Goal: Task Accomplishment & Management: Manage account settings

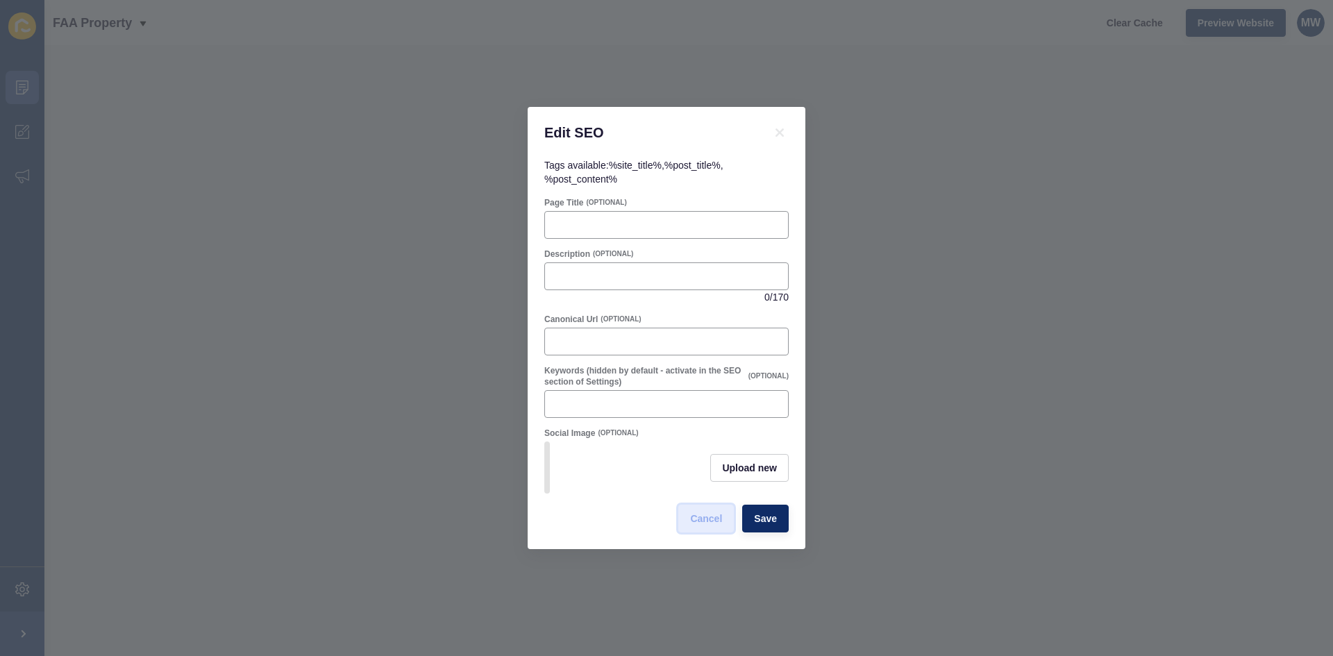
click at [704, 523] on span "Cancel" at bounding box center [706, 519] width 32 height 14
click at [603, 272] on input "Description" at bounding box center [666, 276] width 226 height 14
click at [603, 218] on input "Page Title" at bounding box center [666, 225] width 226 height 14
paste input "Property Management & Real Estate [GEOGRAPHIC_DATA] [GEOGRAPHIC_DATA]"
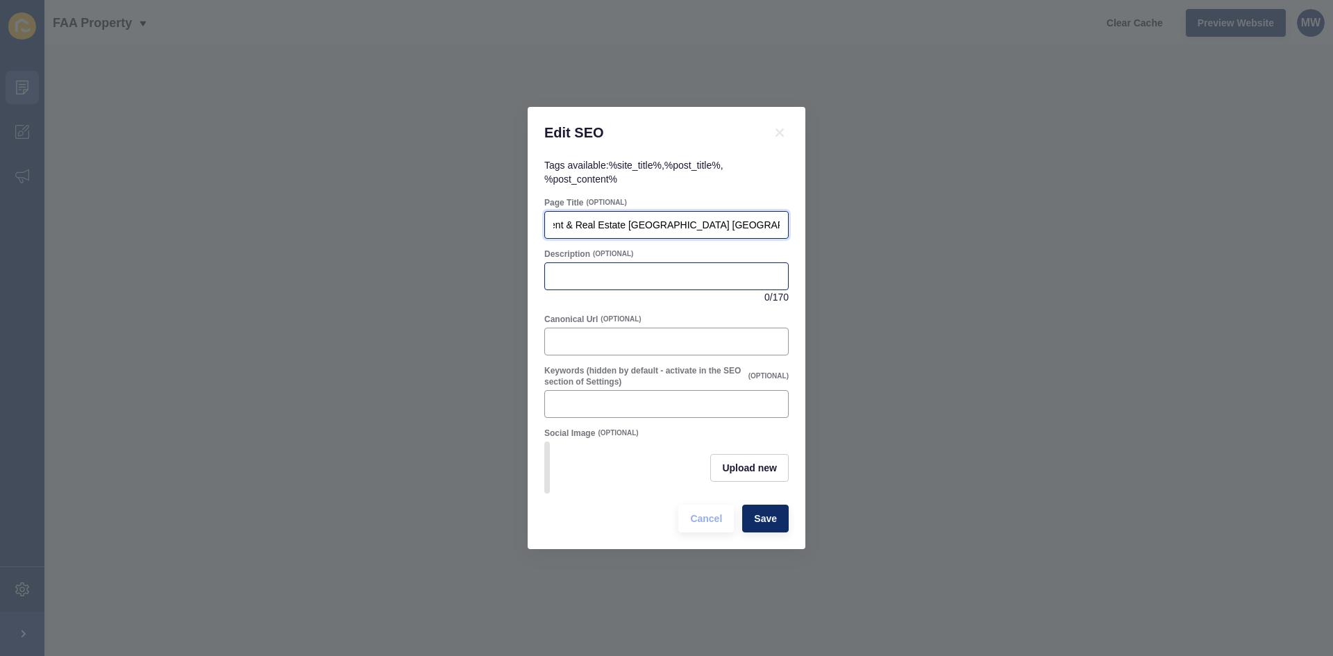
type input "Property Management & Real Estate [GEOGRAPHIC_DATA] [GEOGRAPHIC_DATA]"
click at [659, 277] on input "Description" at bounding box center [666, 276] width 226 height 14
paste input "Need property management & real estate in [GEOGRAPHIC_DATA] [GEOGRAPHIC_DATA]? …"
click at [731, 274] on input "Need property management & real estate in [GEOGRAPHIC_DATA], [GEOGRAPHIC_DATA]?…" at bounding box center [666, 276] width 226 height 14
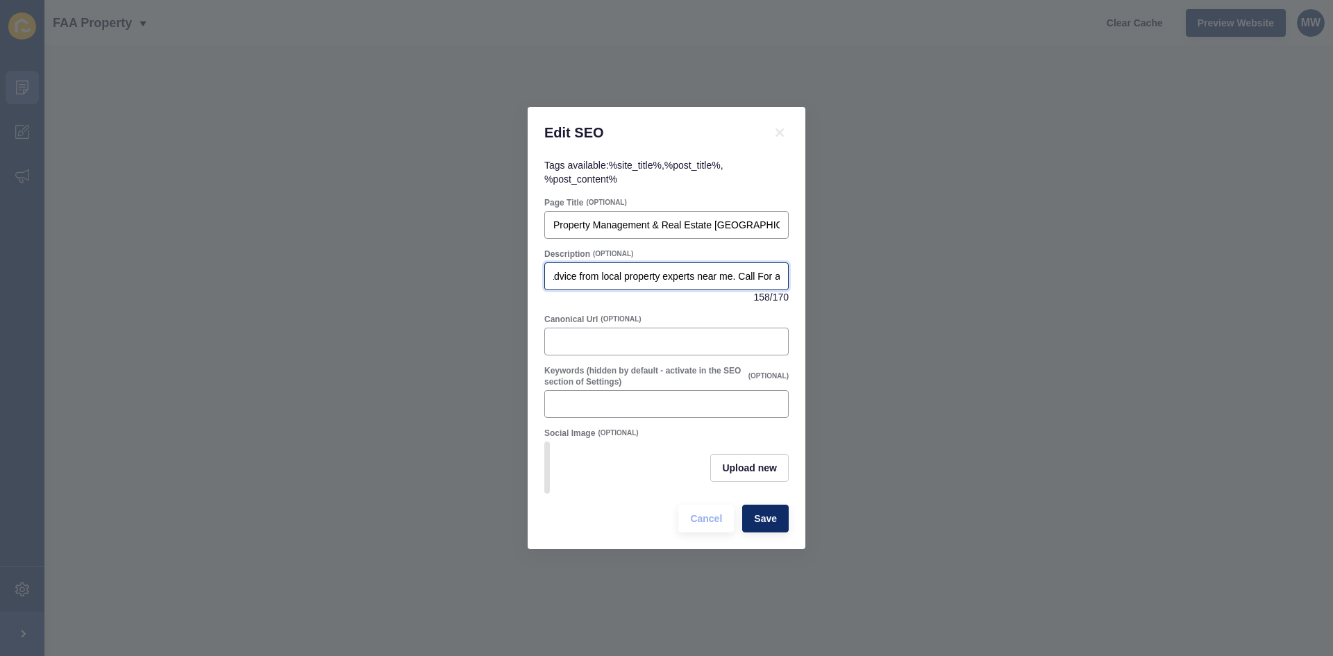
scroll to position [0, 525]
type input "Need property management & real estate in [GEOGRAPHIC_DATA], [GEOGRAPHIC_DATA]?…"
click at [692, 263] on div "Need property management & real estate in [GEOGRAPHIC_DATA], [GEOGRAPHIC_DATA]?…" at bounding box center [666, 276] width 244 height 28
click at [587, 223] on input "Property Management & Real Estate [GEOGRAPHIC_DATA] [GEOGRAPHIC_DATA]" at bounding box center [666, 225] width 226 height 14
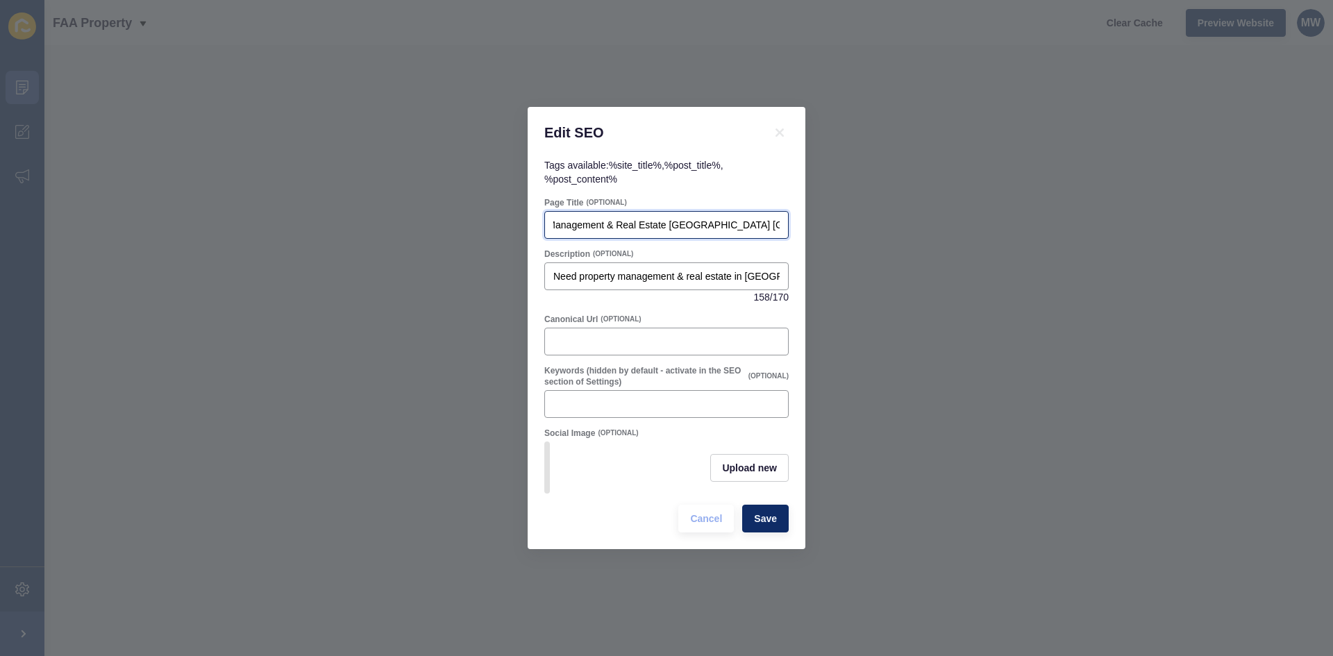
scroll to position [0, 107]
click at [684, 224] on input "FAA Property Management & Real Estate [GEOGRAPHIC_DATA] [GEOGRAPHIC_DATA]" at bounding box center [666, 225] width 226 height 14
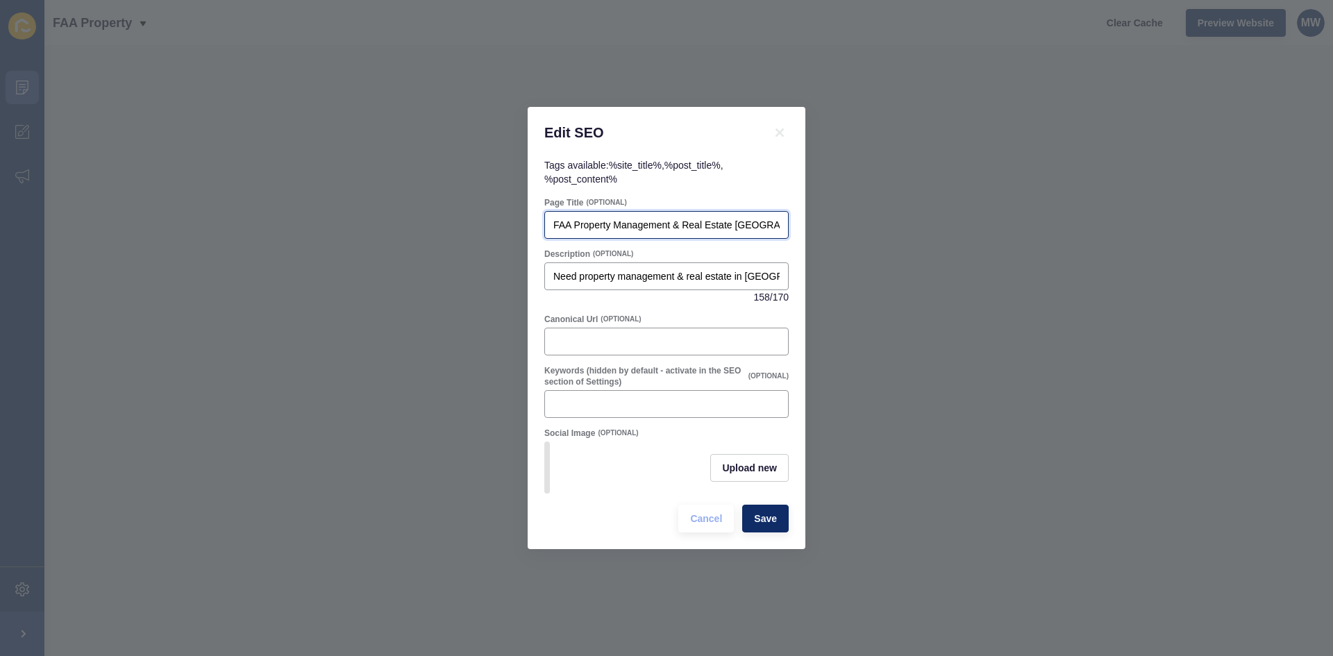
click at [651, 218] on input "FAA Property Management & Real Estate [GEOGRAPHIC_DATA] [GEOGRAPHIC_DATA]" at bounding box center [666, 225] width 226 height 14
paste input "Maroochydore Sunshine Coast & Real Estate"
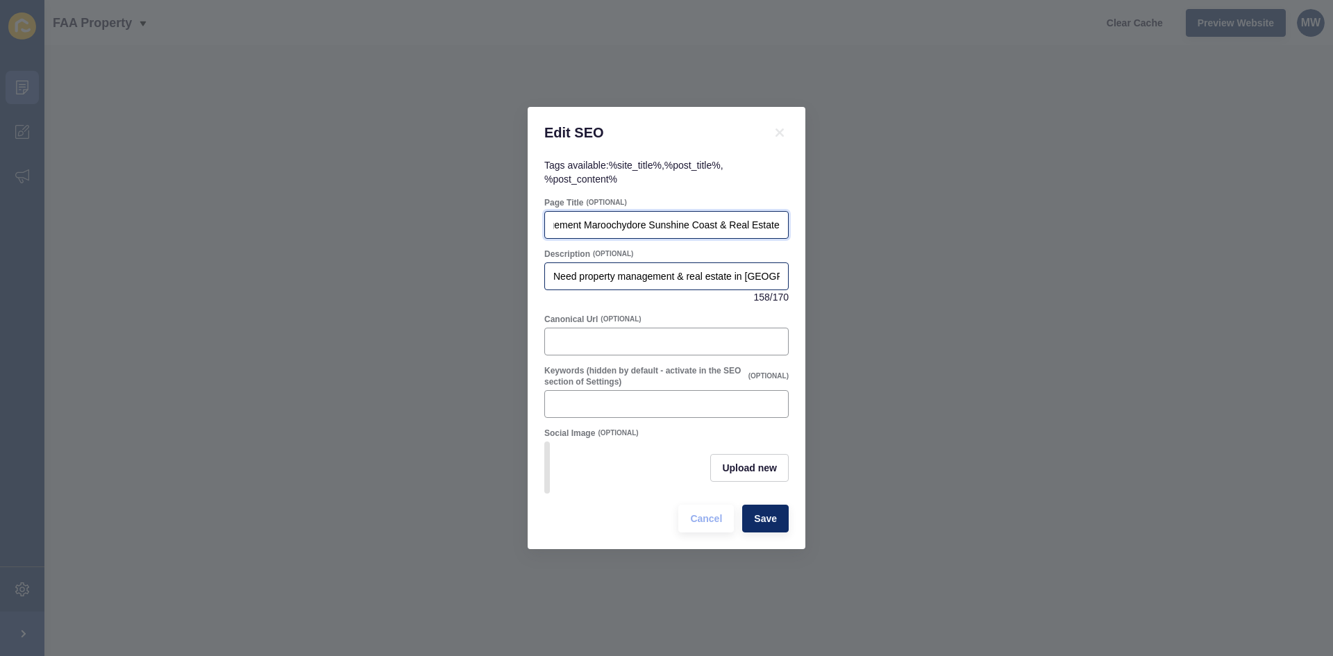
type input "FAA Property Management Maroochydore Sunshine Coast & Real Estate"
click at [662, 269] on input "Need property management & real estate in [GEOGRAPHIC_DATA], [GEOGRAPHIC_DATA]?…" at bounding box center [666, 276] width 226 height 14
click at [654, 397] on input "Keywords (hidden by default - activate in the SEO section of Settings)" at bounding box center [666, 404] width 226 height 14
click at [634, 401] on input "property" at bounding box center [666, 404] width 226 height 14
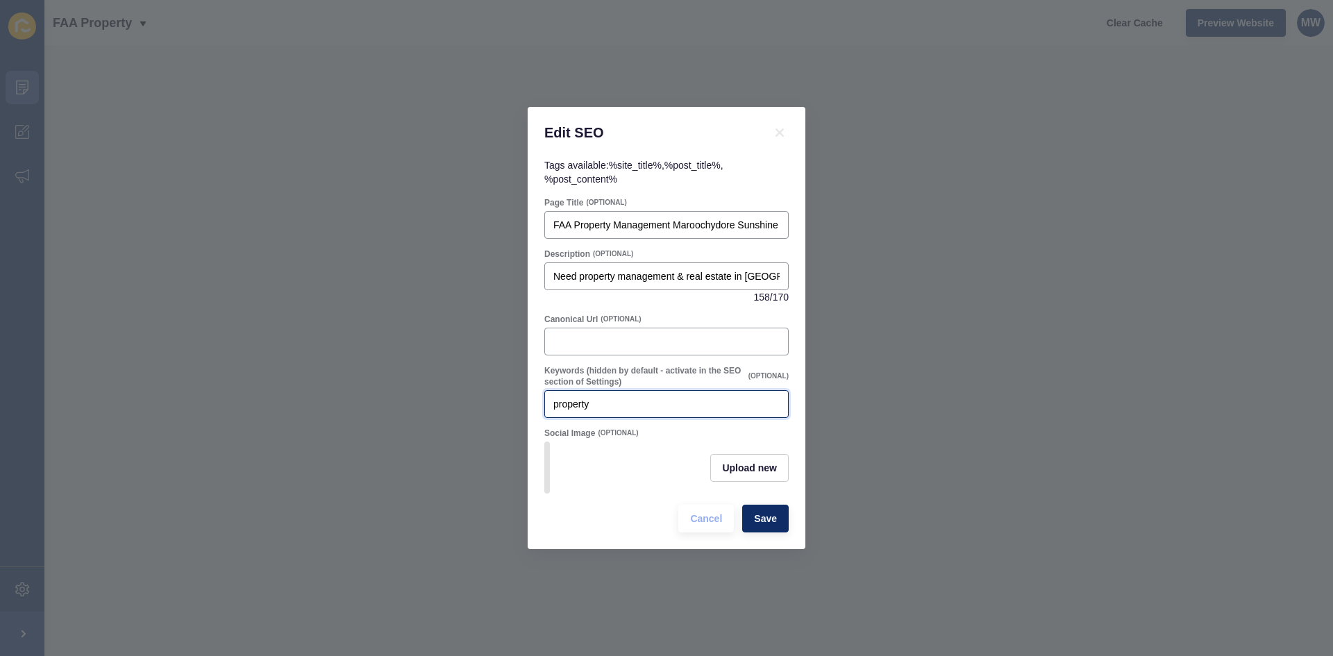
click at [634, 401] on input "property" at bounding box center [666, 404] width 226 height 14
paste input "management Sunshine Coast property manager Maroochydore real estate agents Suns…"
type input "property management [GEOGRAPHIC_DATA], property manager Maroochydore, real esta…"
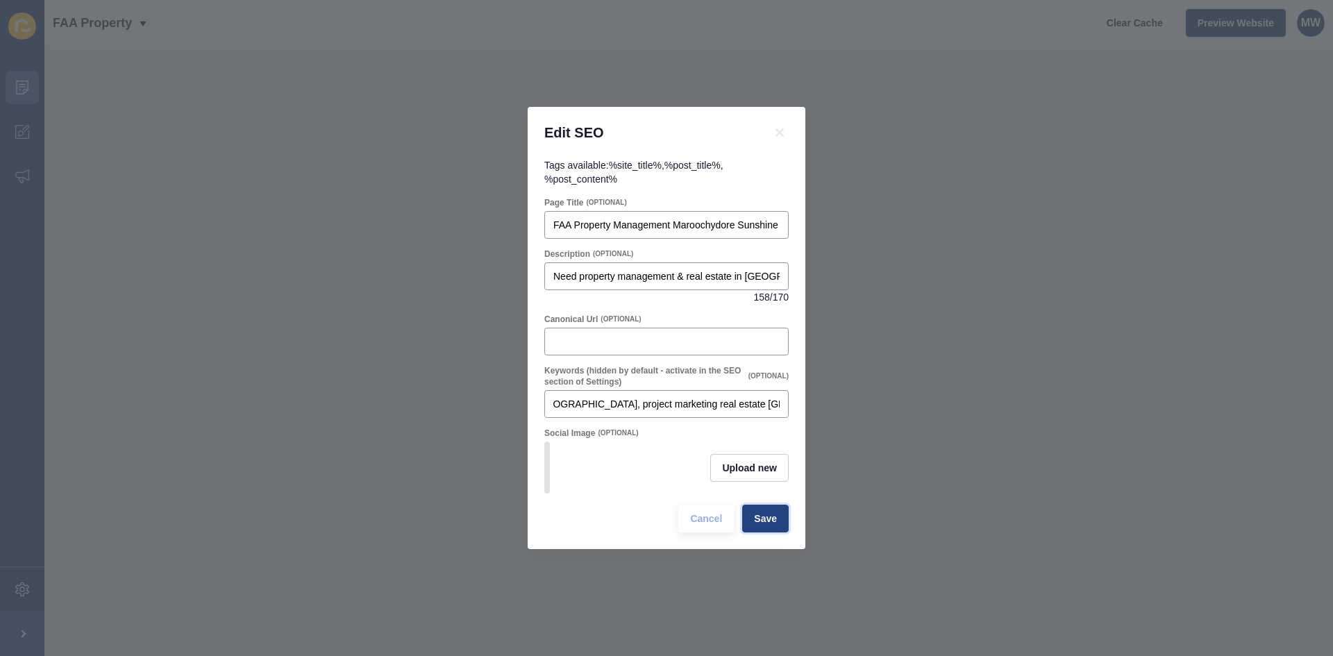
click at [752, 524] on button "Save" at bounding box center [765, 519] width 47 height 28
click at [650, 219] on input "FAA Property Management Maroochydore Sunshine Coast & Real Estate" at bounding box center [666, 225] width 226 height 14
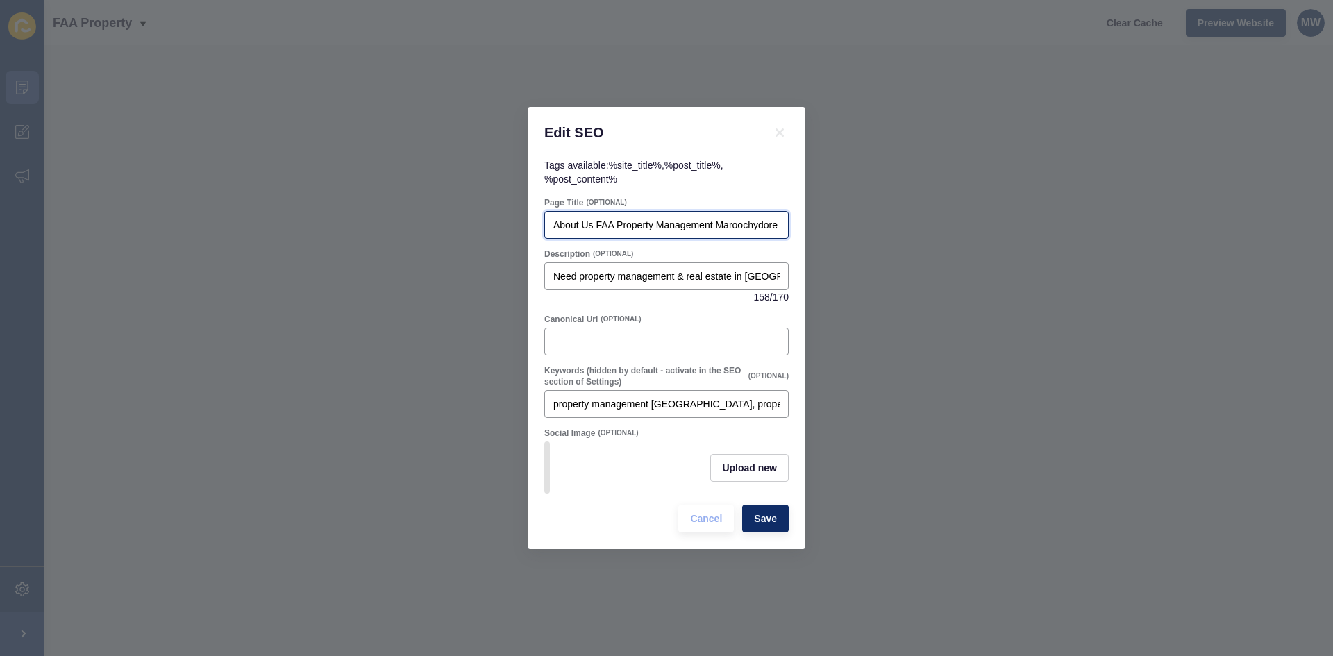
click at [673, 221] on input "About Us FAA Property Management Maroochydore Sunshine Coast & Real Estate" at bounding box center [666, 225] width 226 height 14
paste input "Real Estate Agency Maroochydore Sunshine Coast | Trusted Experts"
click at [673, 223] on input "About Us FAA Property Real Estate Agency [GEOGRAPHIC_DATA] Sunshine Coast | Tru…" at bounding box center [666, 225] width 226 height 14
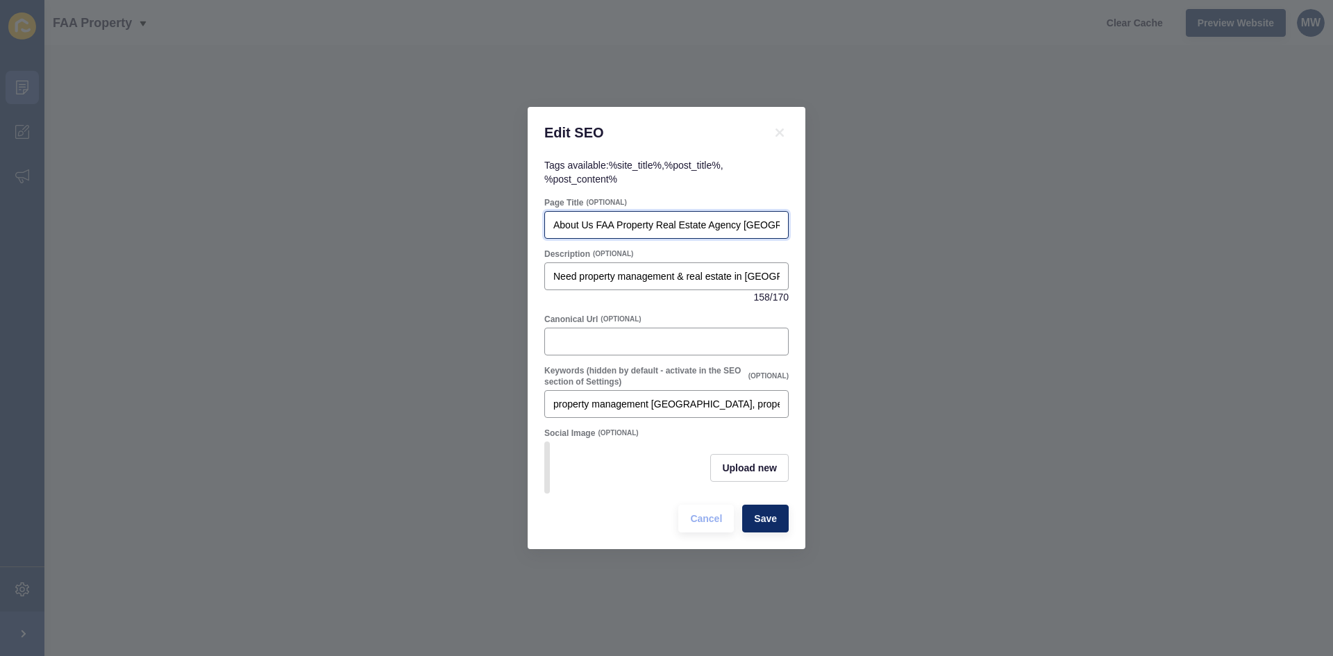
paste input "Real Estate Agency [GEOGRAPHIC_DATA] [GEOGRAPHIC_DATA] | FAA Property"
type input "About Us Real Estate Agency [GEOGRAPHIC_DATA] [GEOGRAPHIC_DATA] | FAA Property"
click at [611, 262] on div "Need property management & real estate in [GEOGRAPHIC_DATA], [GEOGRAPHIC_DATA]?…" at bounding box center [666, 276] width 244 height 28
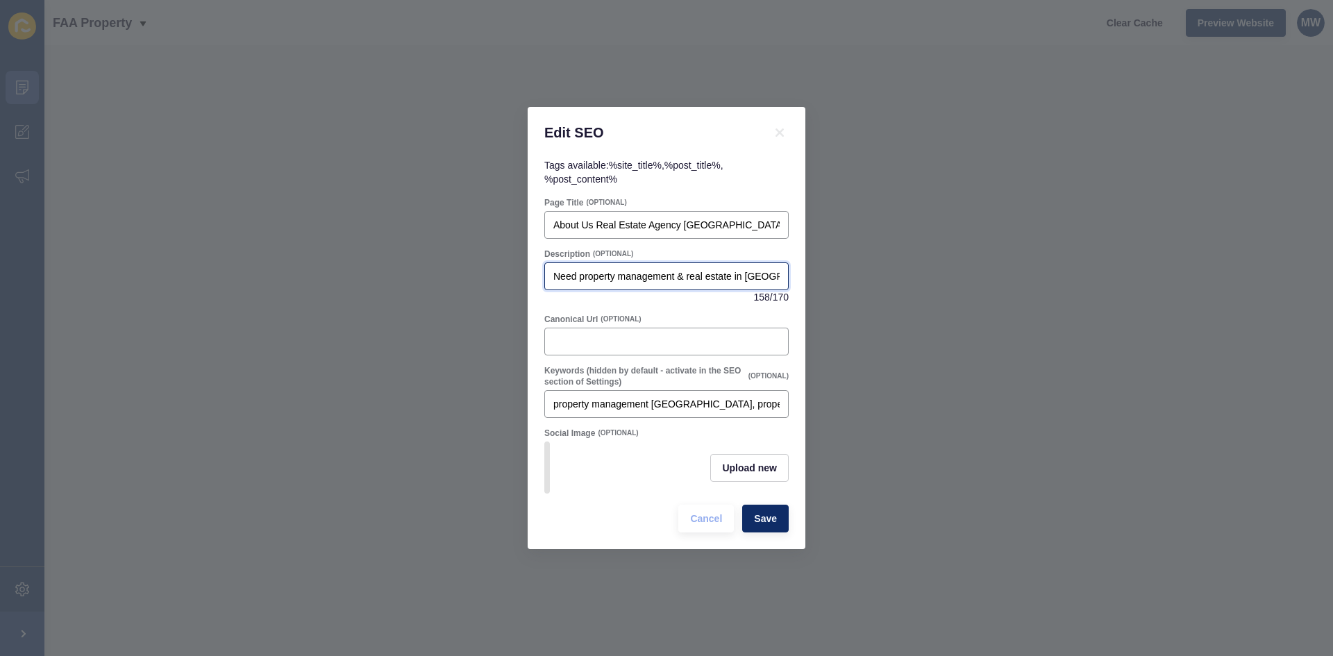
scroll to position [0, 525]
click at [692, 276] on input "Need property management & real estate in [GEOGRAPHIC_DATA], [GEOGRAPHIC_DATA]?…" at bounding box center [666, 276] width 226 height 14
